Goal: Find specific page/section: Find specific page/section

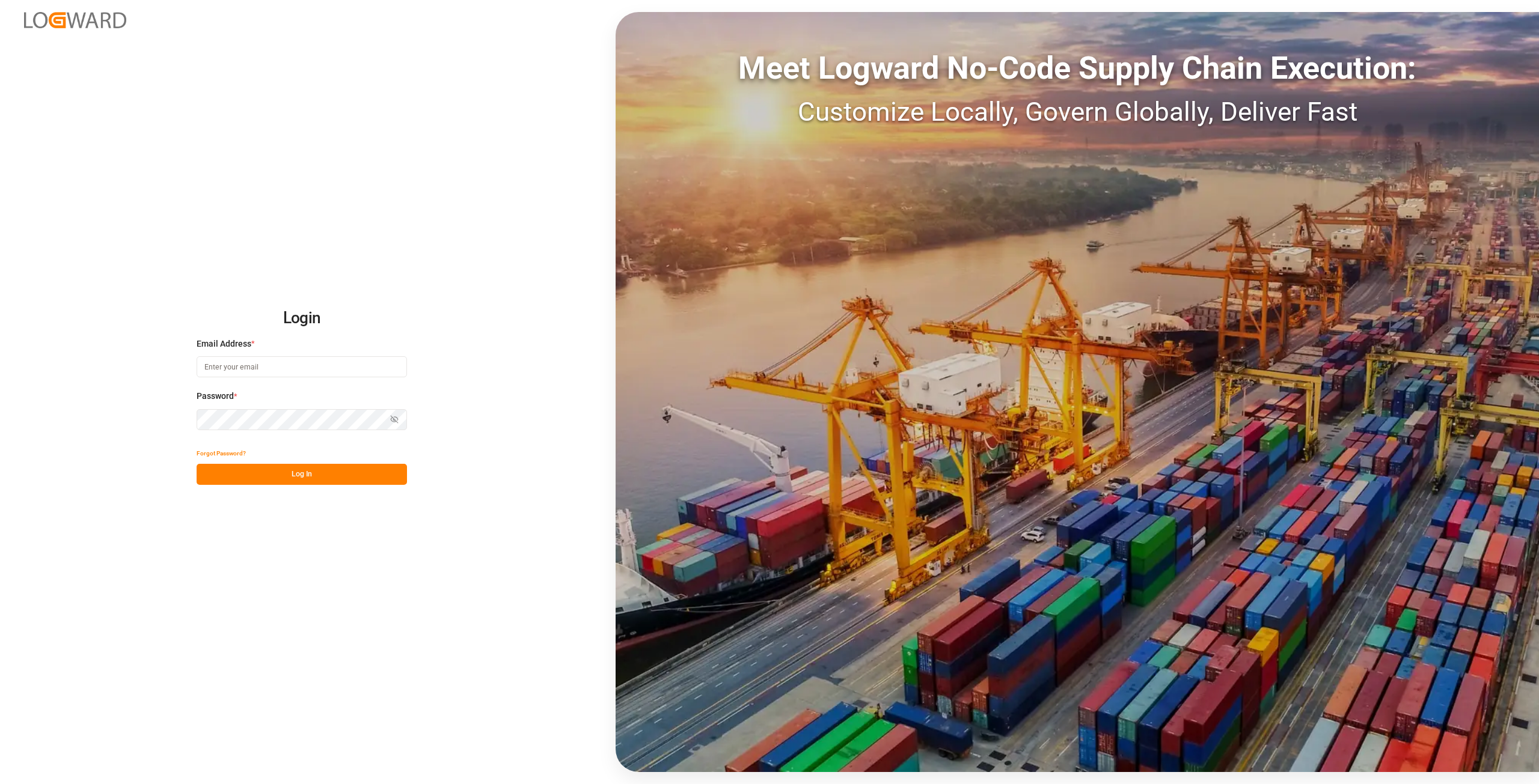
type input "[PERSON_NAME][EMAIL_ADDRESS][DOMAIN_NAME]"
click at [222, 420] on div "Password * Show password" at bounding box center [302, 416] width 210 height 53
drag, startPoint x: 313, startPoint y: 432, endPoint x: 103, endPoint y: 423, distance: 210.2
click at [103, 423] on div "Login Email Address * [PERSON_NAME][EMAIL_ADDRESS][DOMAIN_NAME] Password * Show…" at bounding box center [770, 392] width 1539 height 784
click at [215, 475] on button "Log In" at bounding box center [302, 474] width 210 height 21
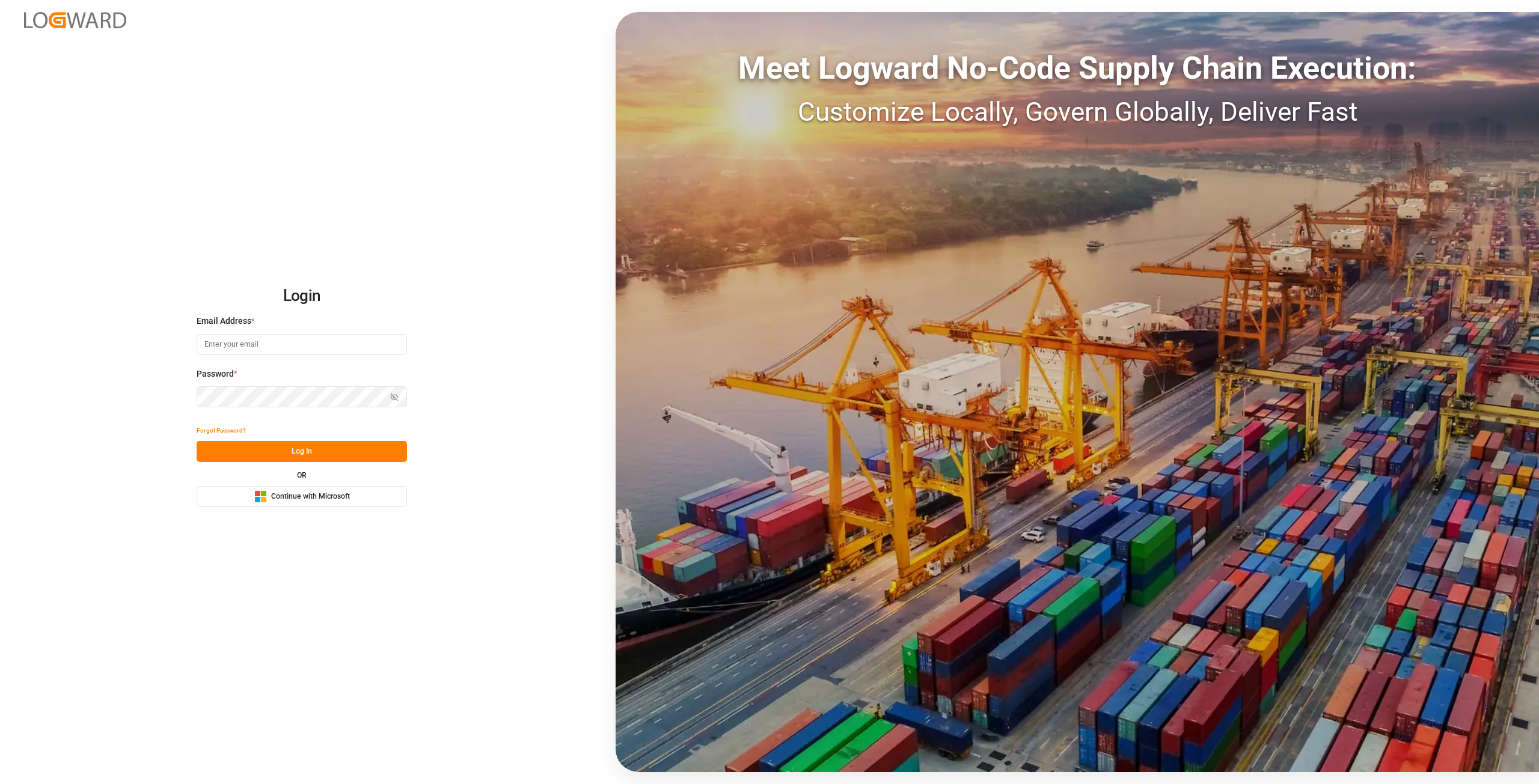
type input "[PERSON_NAME][EMAIL_ADDRESS][DOMAIN_NAME]"
click at [49, 393] on div "Login Email Address * alexander.schoeps@leschaco.com Password * Show password F…" at bounding box center [770, 392] width 1539 height 784
drag, startPoint x: 215, startPoint y: 451, endPoint x: 215, endPoint y: 443, distance: 8.0
click at [215, 451] on button "Log In" at bounding box center [302, 451] width 210 height 21
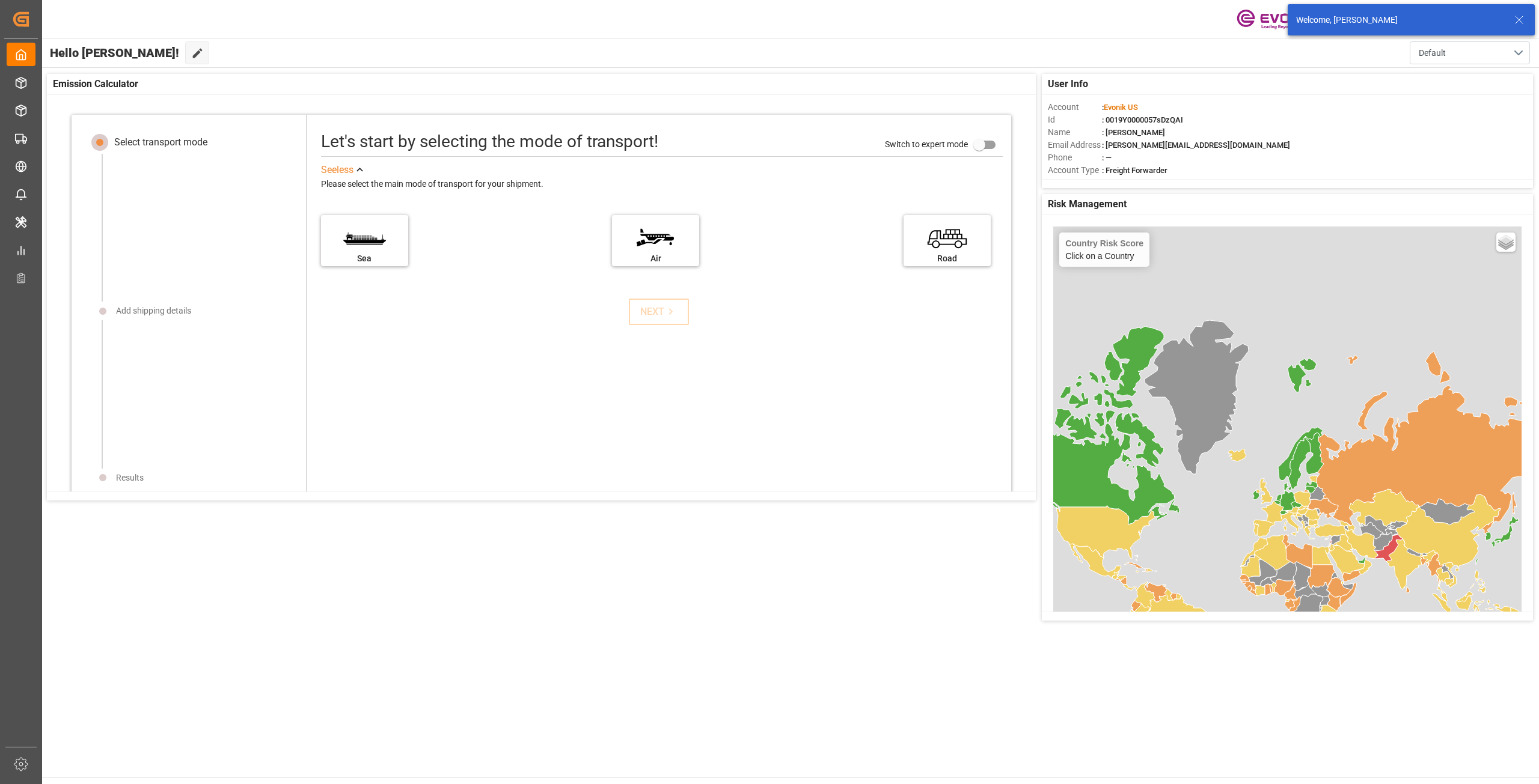
click at [1518, 23] on icon at bounding box center [1520, 20] width 15 height 15
click at [1432, 23] on div "button" at bounding box center [1427, 19] width 12 height 12
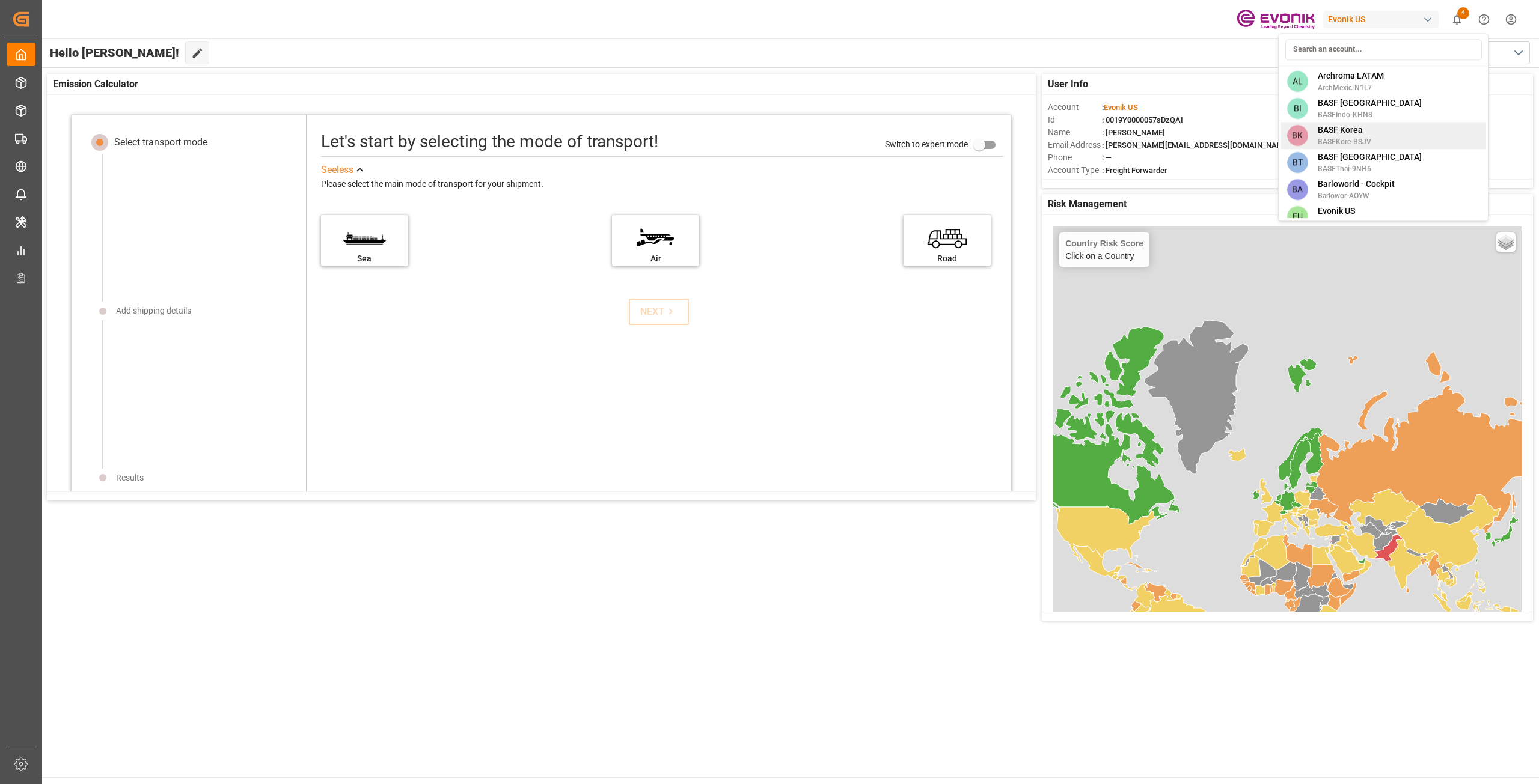
click at [1351, 145] on span "BASFKore-BSJV" at bounding box center [1345, 142] width 54 height 11
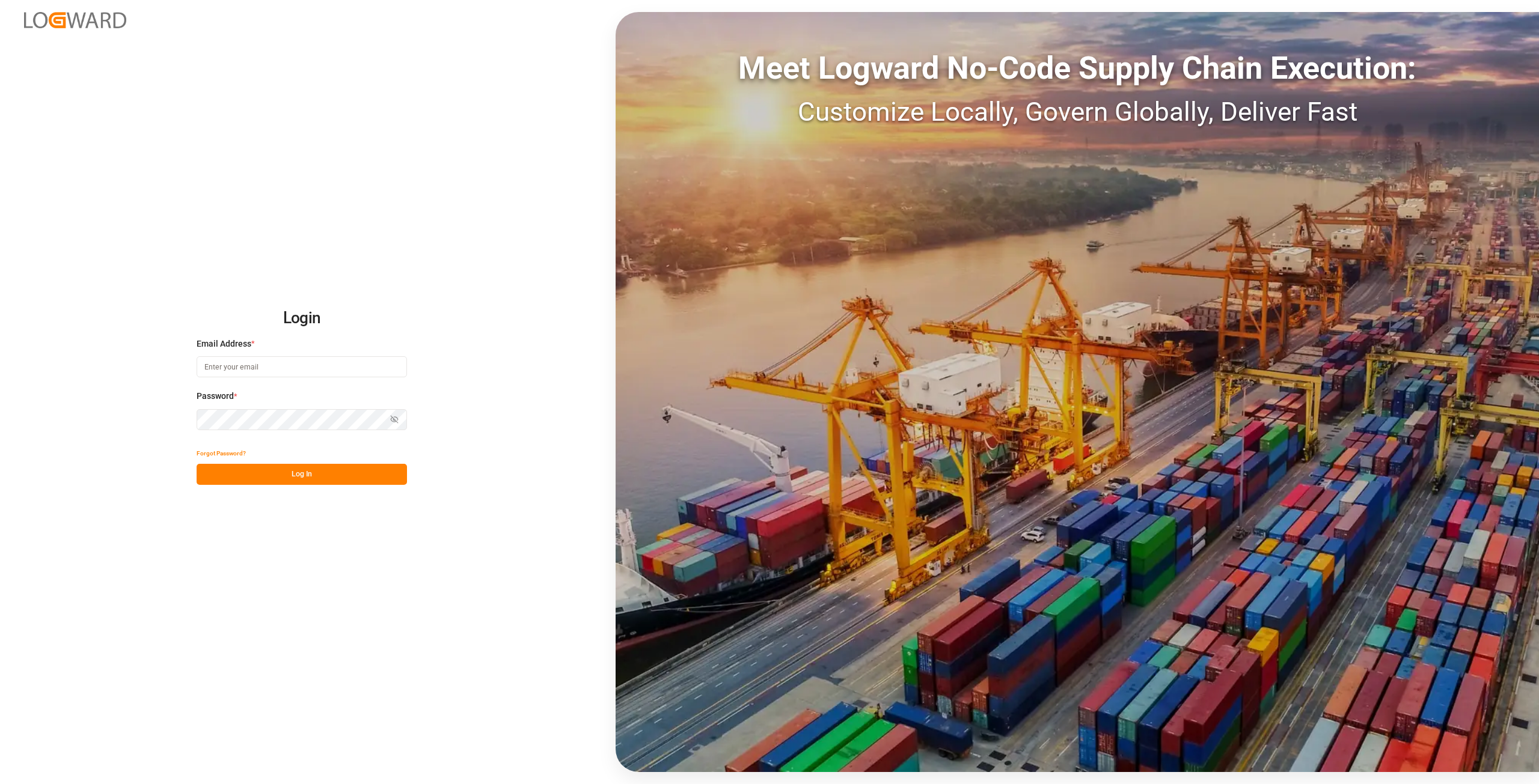
type input "[PERSON_NAME][EMAIL_ADDRESS][DOMAIN_NAME]"
click at [0, 444] on div "Login Email Address * [PERSON_NAME][EMAIL_ADDRESS][DOMAIN_NAME] Password * Show…" at bounding box center [770, 392] width 1539 height 784
click at [220, 480] on button "Log In" at bounding box center [302, 474] width 210 height 21
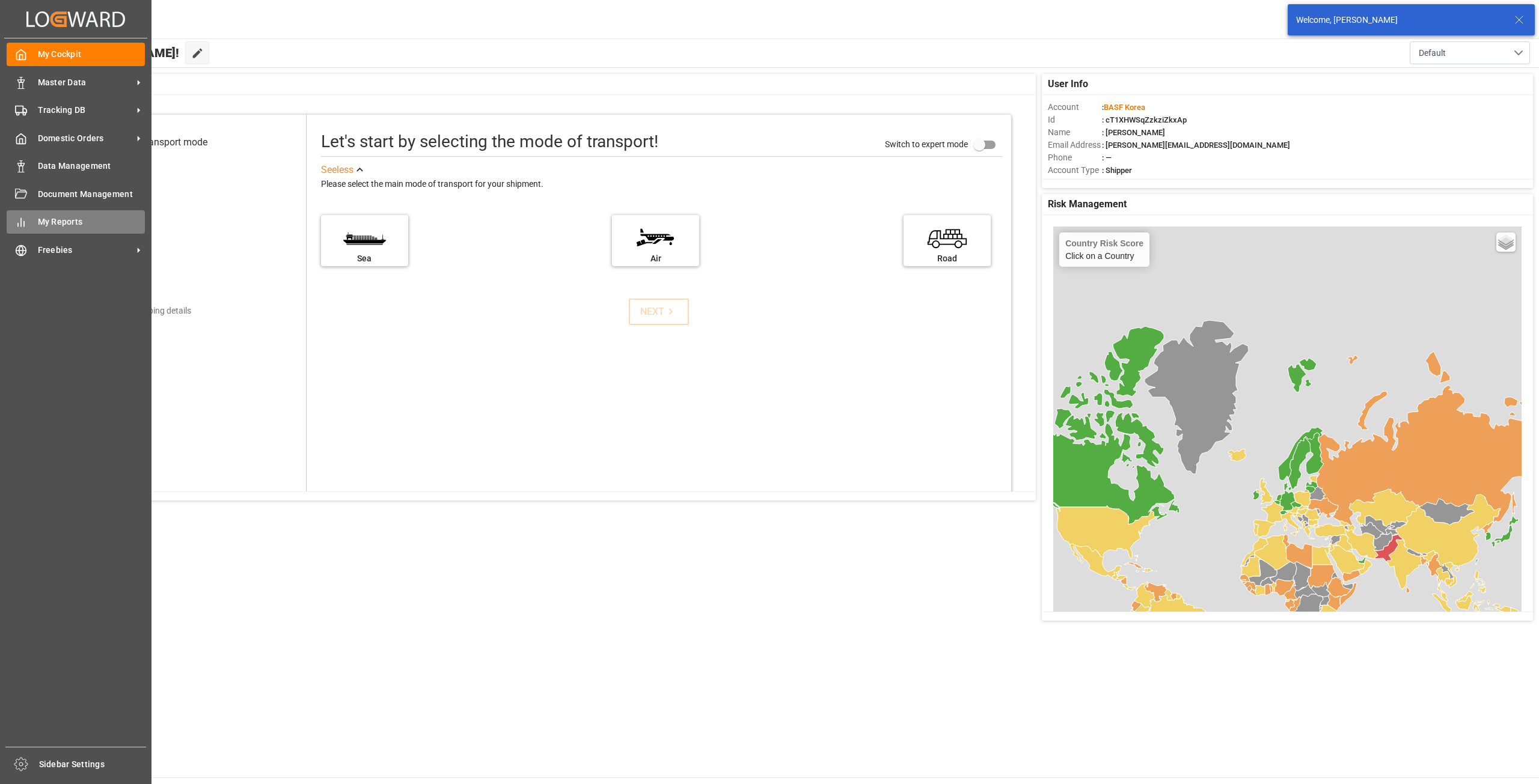
click at [55, 227] on span "My Reports" at bounding box center [92, 222] width 107 height 13
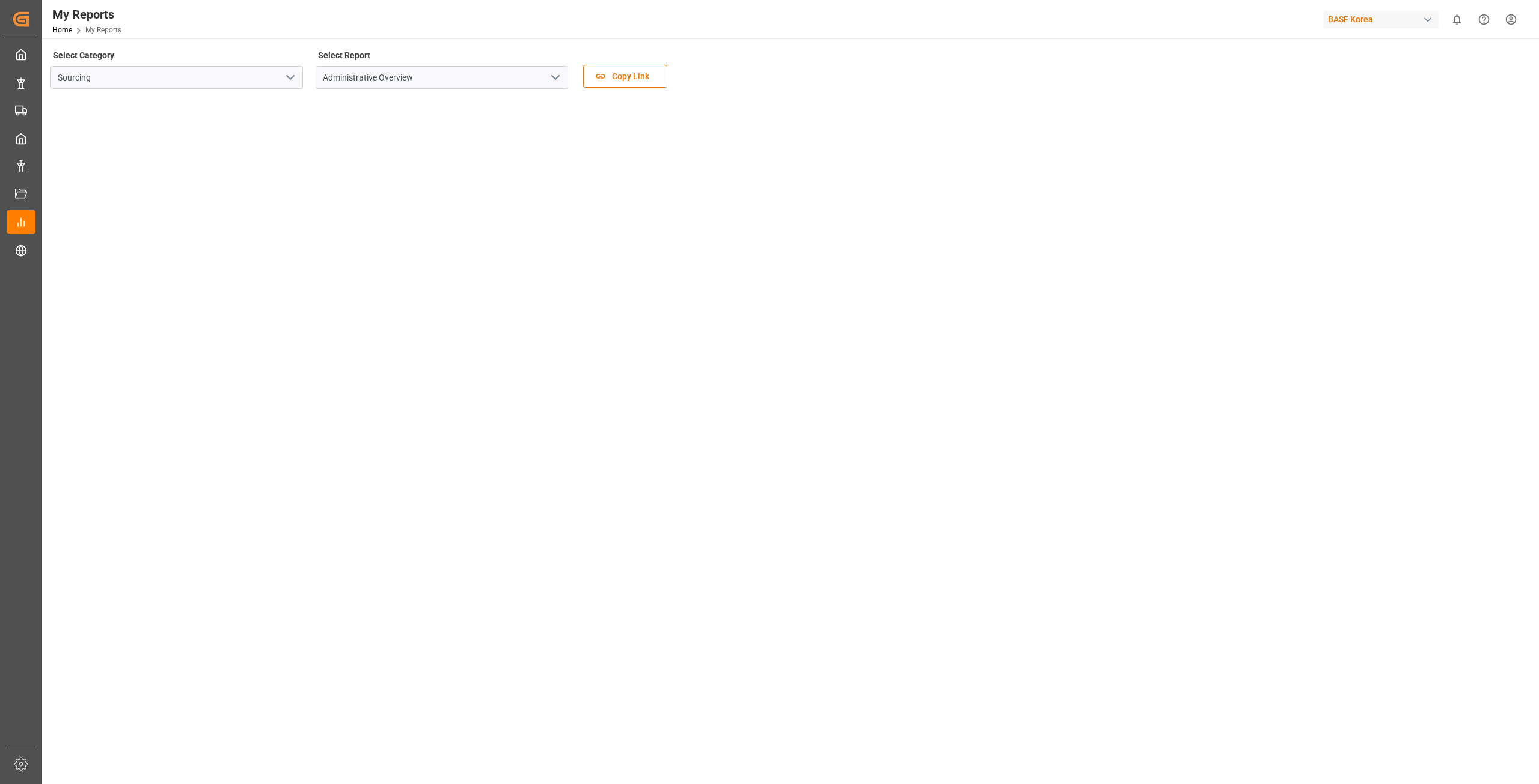
click at [289, 77] on icon "open menu" at bounding box center [290, 78] width 15 height 15
click at [166, 162] on div "Transport" at bounding box center [177, 158] width 252 height 27
click at [291, 77] on icon "open menu" at bounding box center [290, 78] width 15 height 15
click at [552, 80] on icon "open menu" at bounding box center [556, 78] width 15 height 15
click at [294, 76] on polyline "open menu" at bounding box center [290, 78] width 7 height 4
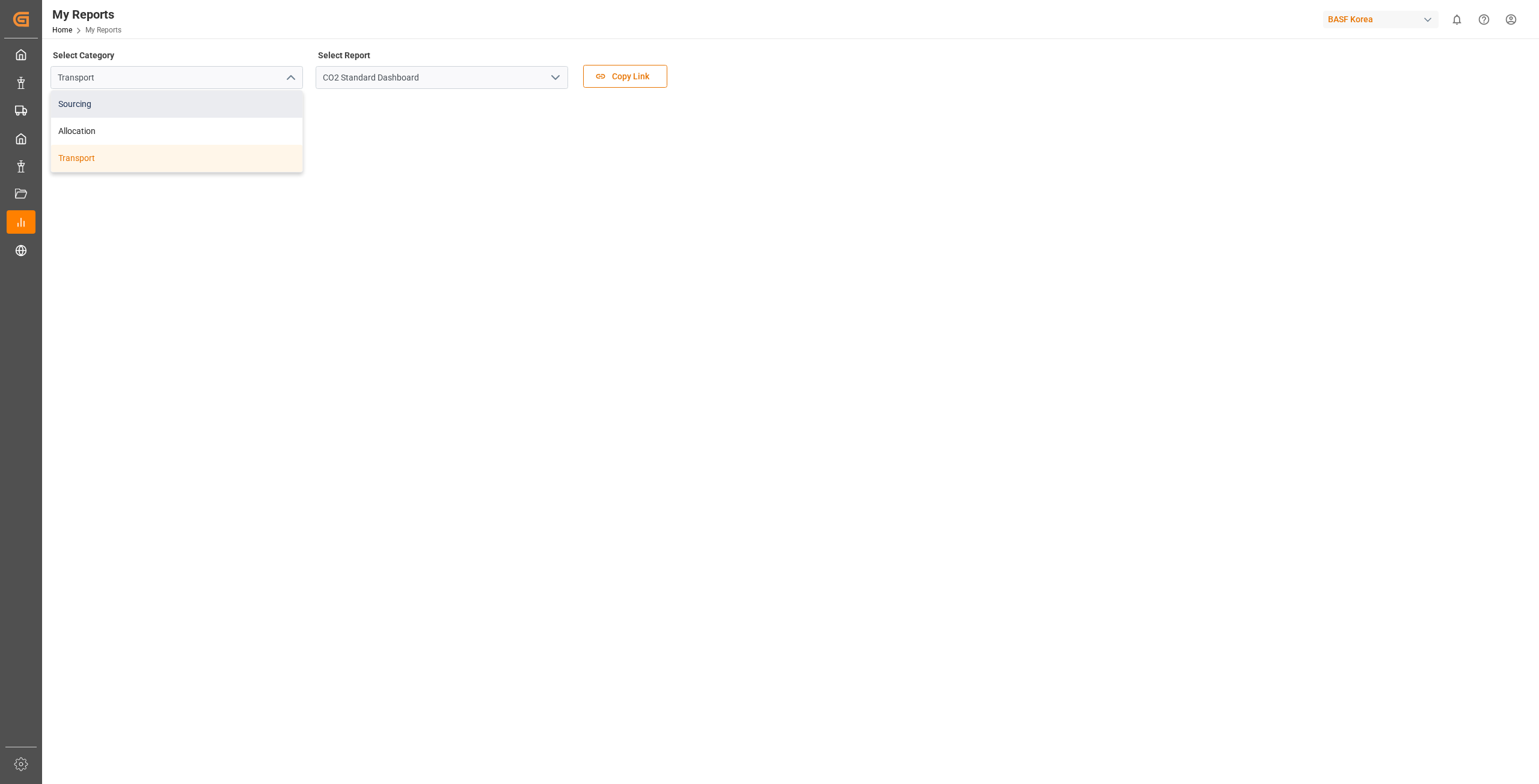
click at [167, 111] on div "Sourcing" at bounding box center [177, 104] width 252 height 27
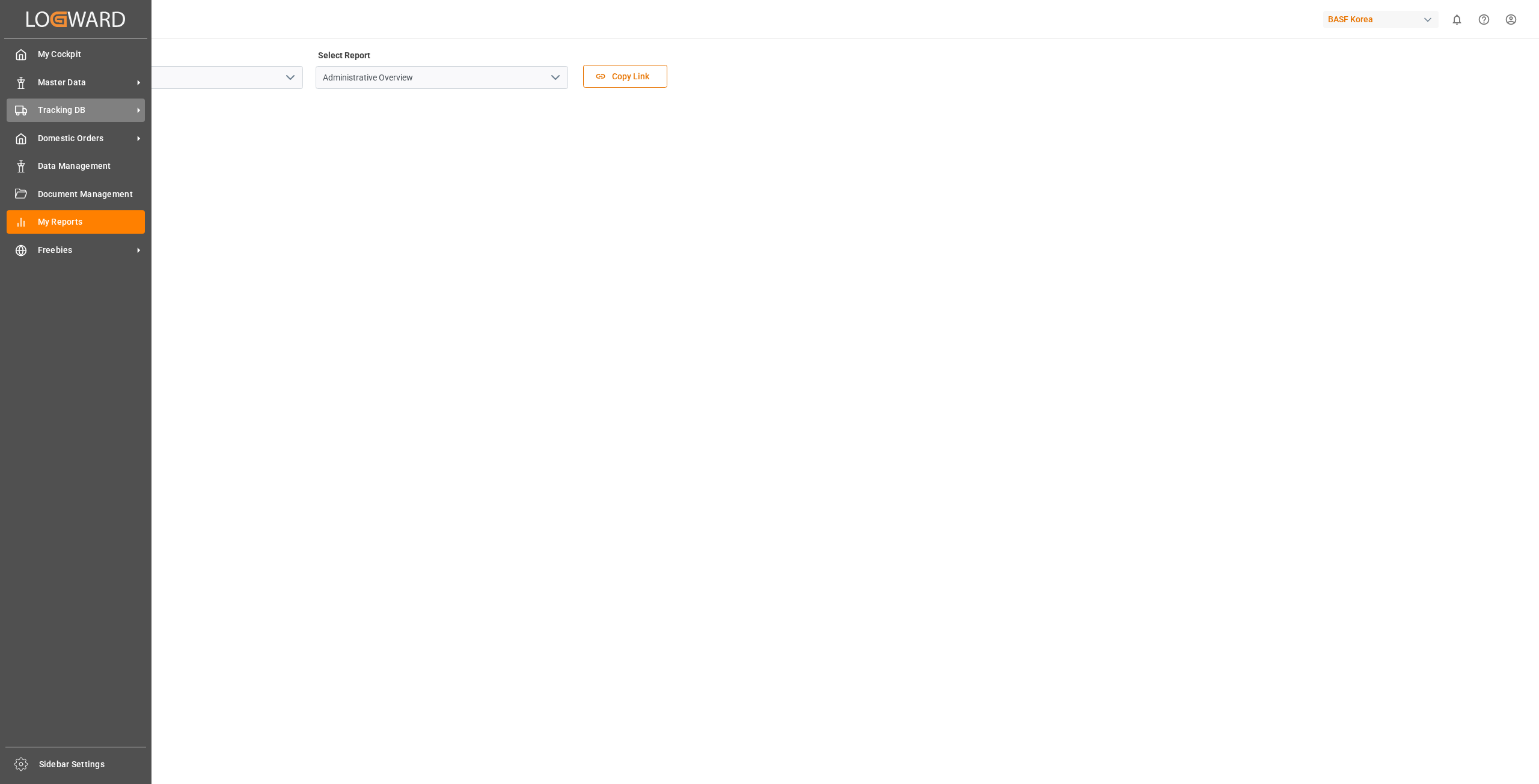
click at [59, 107] on span "Tracking DB" at bounding box center [85, 110] width 95 height 13
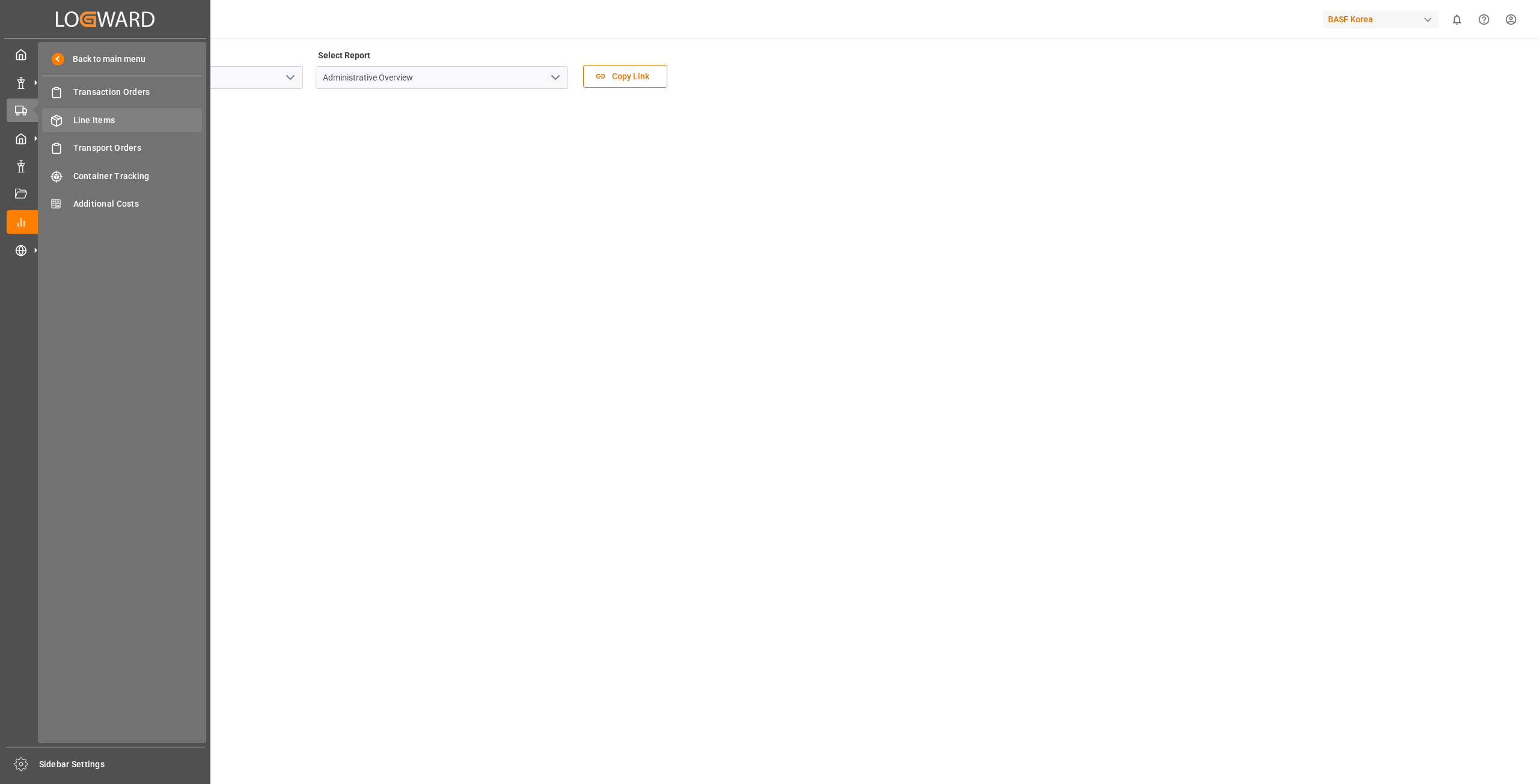
click at [128, 121] on span "Line Items" at bounding box center [138, 120] width 129 height 13
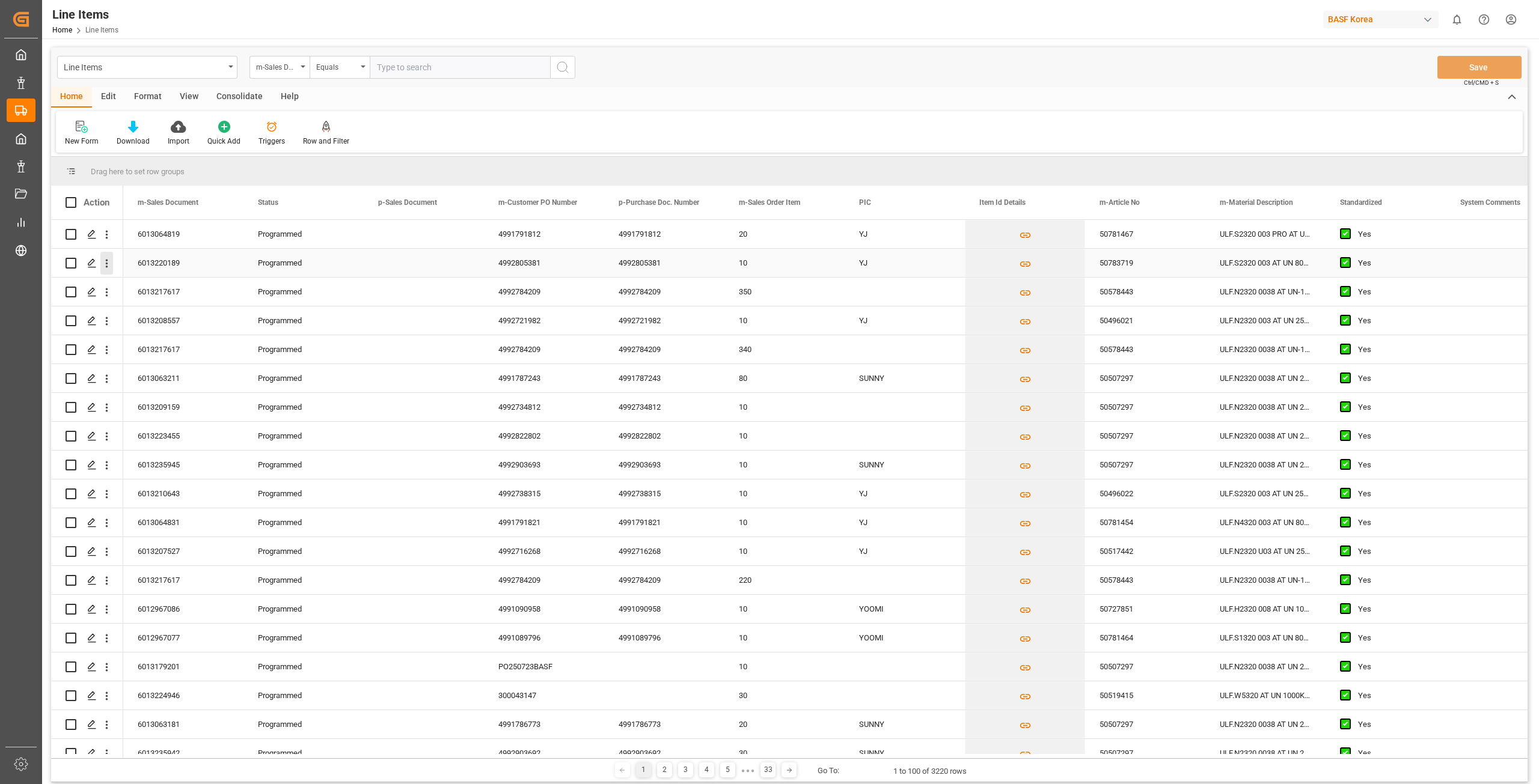
click at [106, 260] on icon "open menu" at bounding box center [106, 263] width 3 height 8
